Goal: Information Seeking & Learning: Learn about a topic

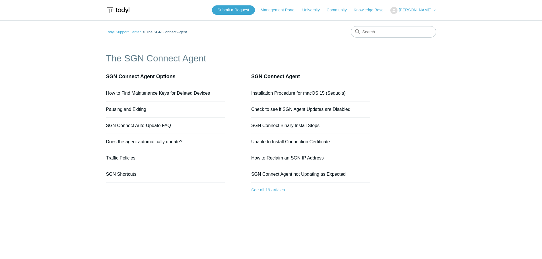
scroll to position [34, 0]
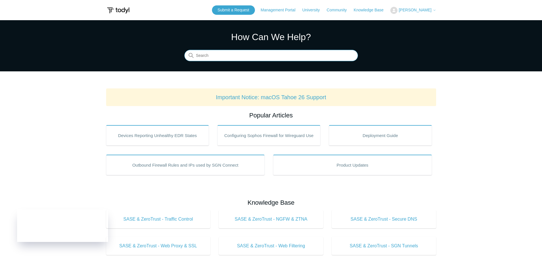
click at [229, 51] on input "Search" at bounding box center [271, 55] width 174 height 11
type input "agent"
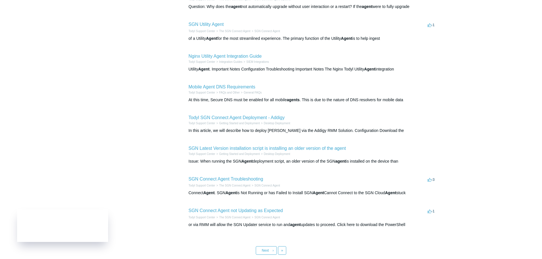
scroll to position [142, 0]
click at [280, 249] on link "Last »" at bounding box center [282, 250] width 8 height 9
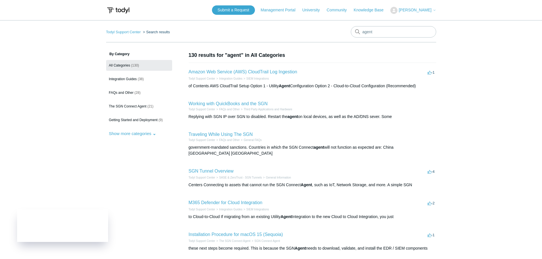
drag, startPoint x: 542, startPoint y: 157, endPoint x: 526, endPoint y: 156, distance: 16.0
click at [538, 157] on main "Todyl Support Center Search results agent By Category All Categories (130) Inte…" at bounding box center [271, 214] width 542 height 389
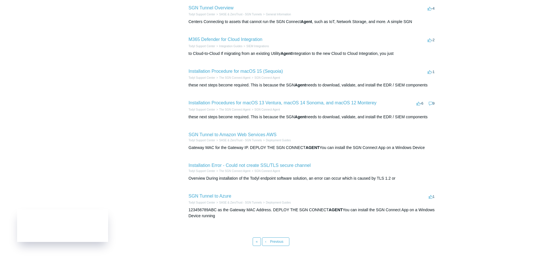
scroll to position [184, 0]
